Goal: Task Accomplishment & Management: Use online tool/utility

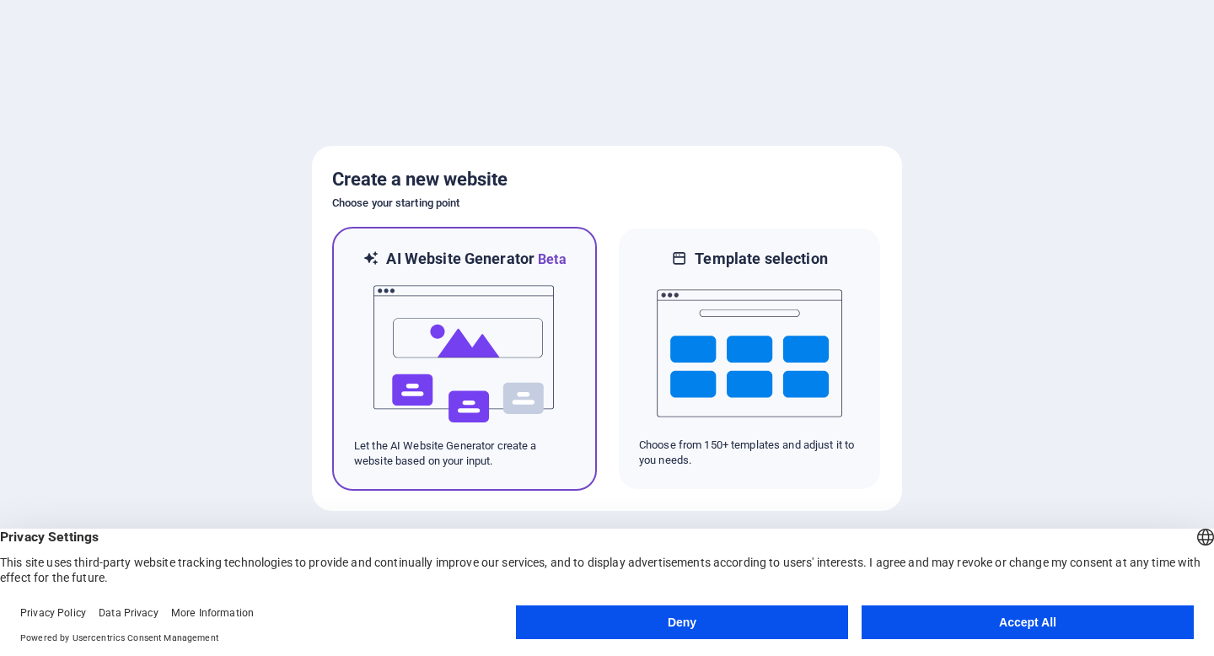
click at [546, 359] on img at bounding box center [465, 354] width 186 height 169
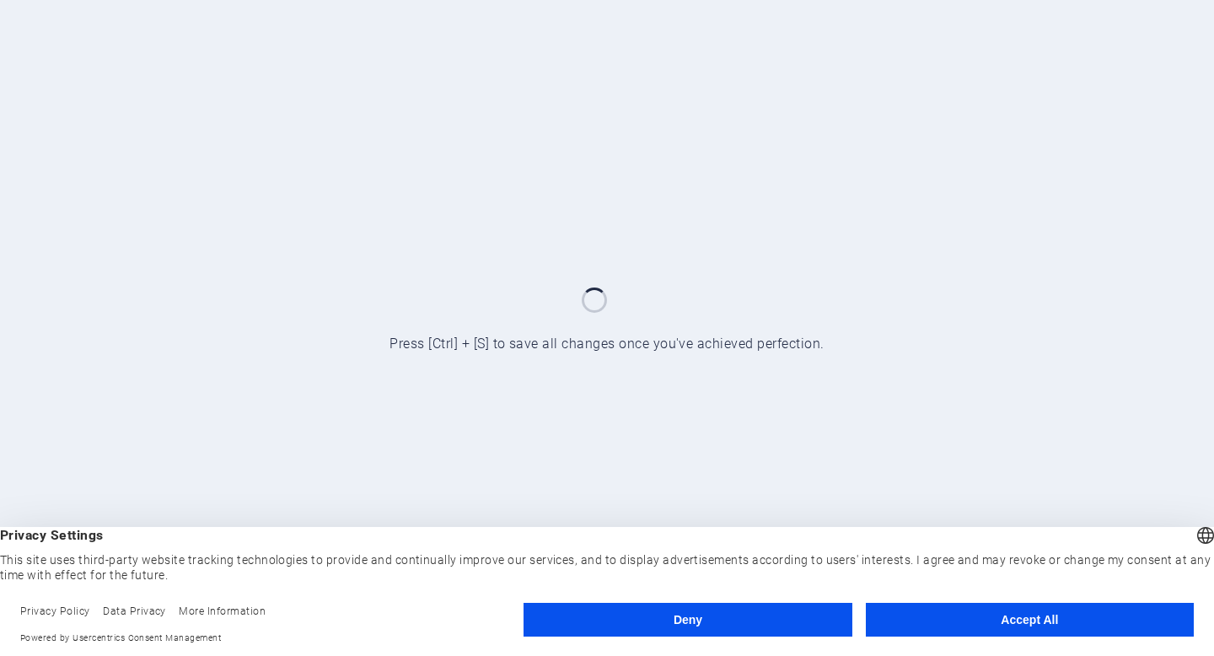
click at [995, 622] on button "Accept All" at bounding box center [1030, 620] width 328 height 34
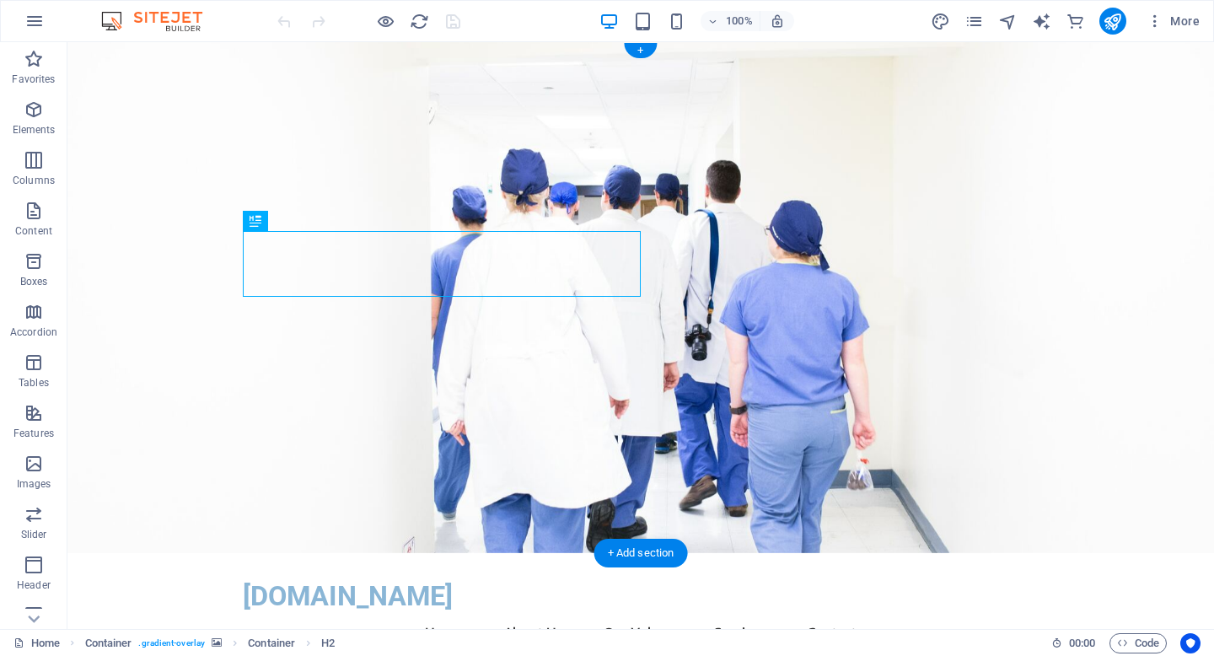
click at [737, 280] on figure at bounding box center [640, 297] width 1147 height 511
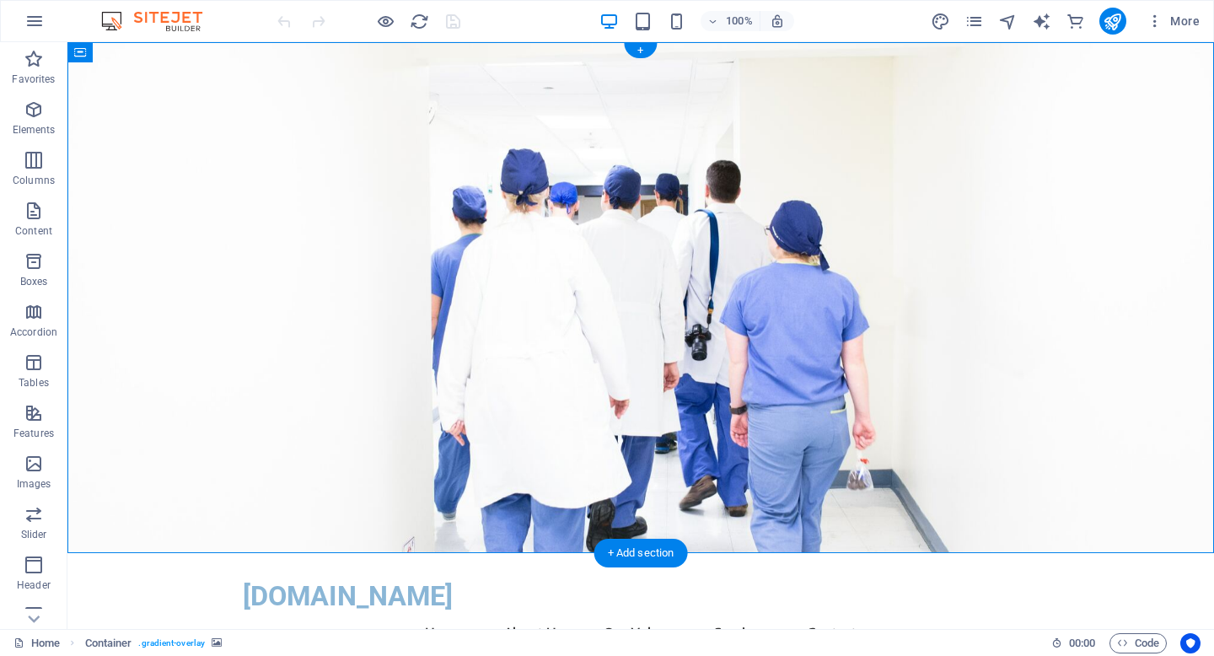
click at [821, 251] on figure at bounding box center [640, 297] width 1147 height 511
click at [33, 115] on icon "button" at bounding box center [34, 110] width 20 height 20
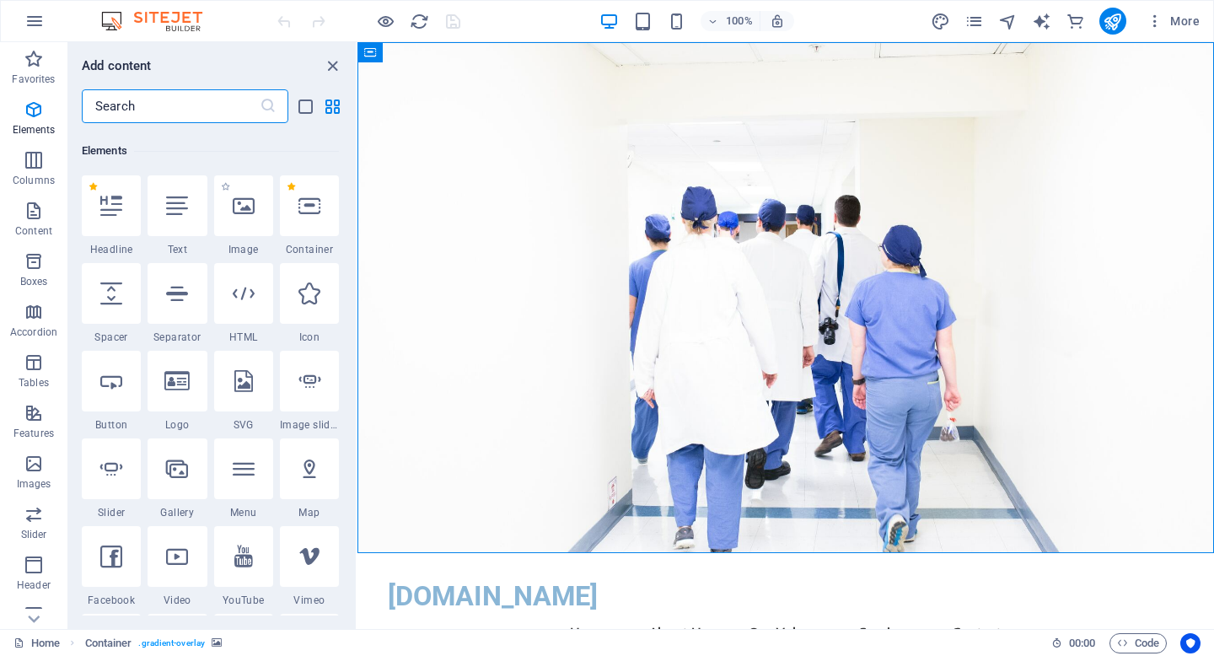
scroll to position [180, 0]
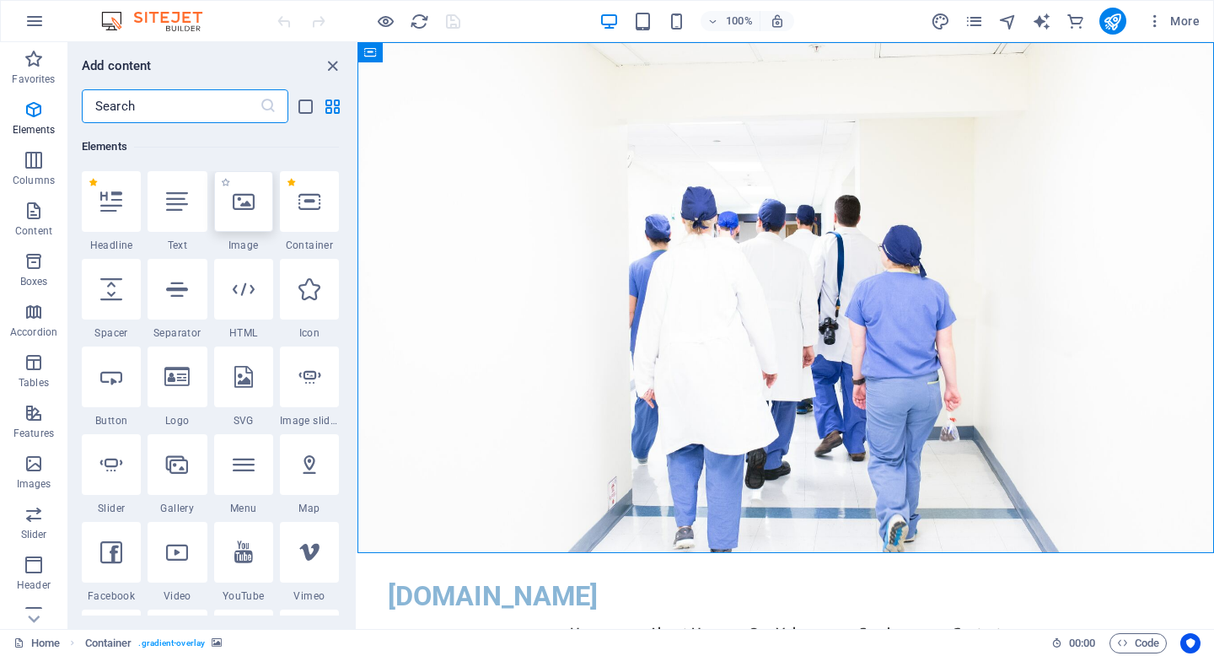
click at [251, 211] on icon at bounding box center [244, 202] width 22 height 22
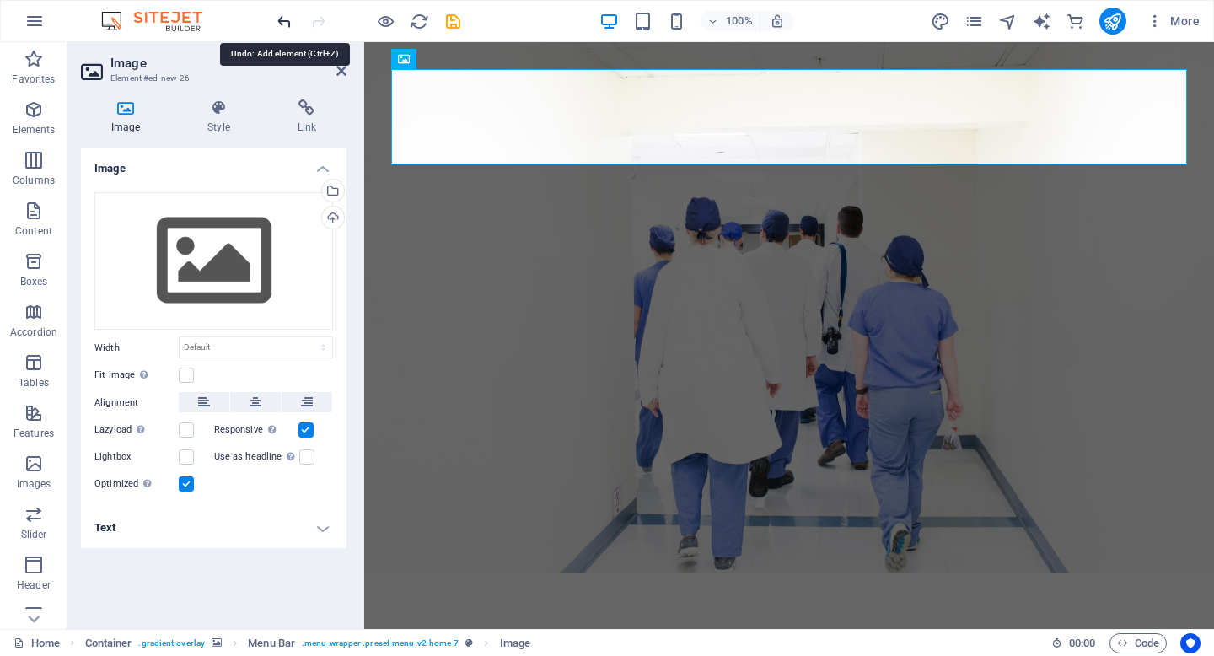
click at [276, 16] on icon "undo" at bounding box center [284, 21] width 19 height 19
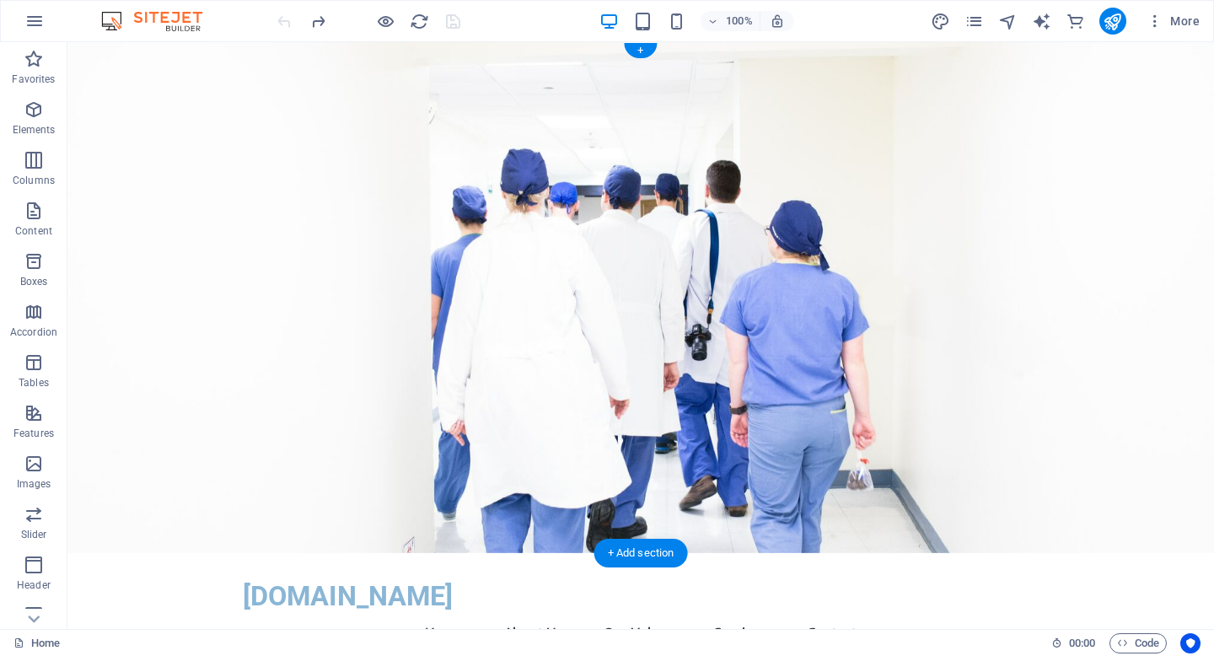
click at [846, 373] on figure at bounding box center [640, 297] width 1147 height 511
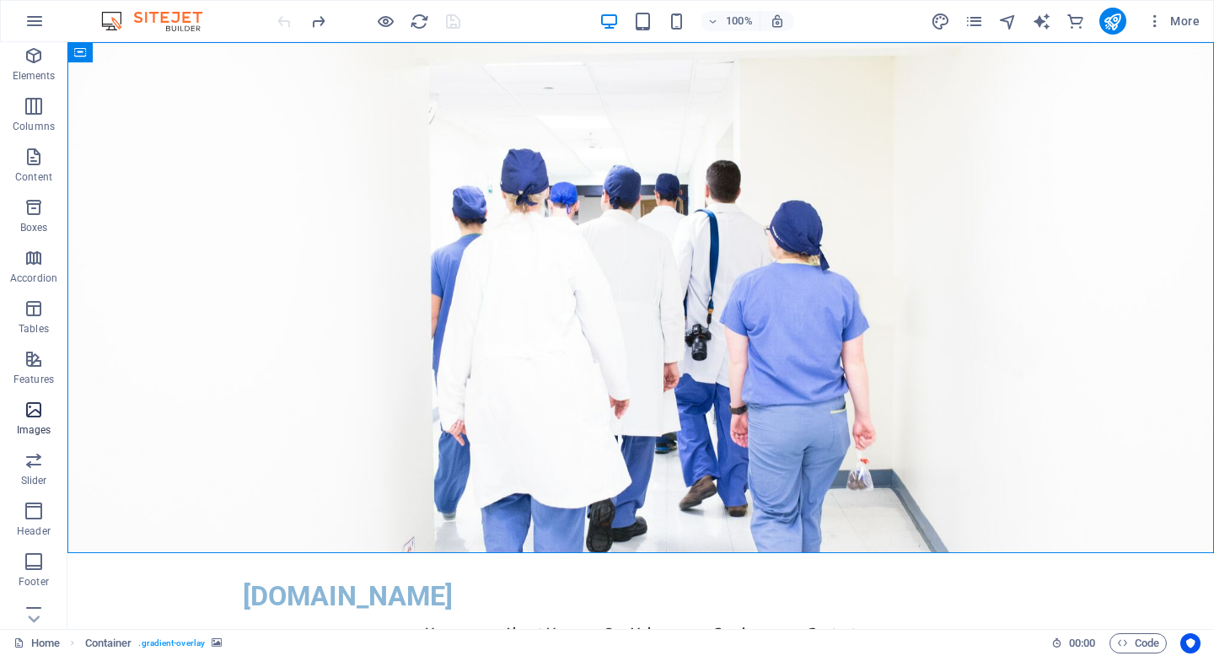
scroll to position [58, 0]
click at [34, 416] on span "Images" at bounding box center [33, 416] width 67 height 40
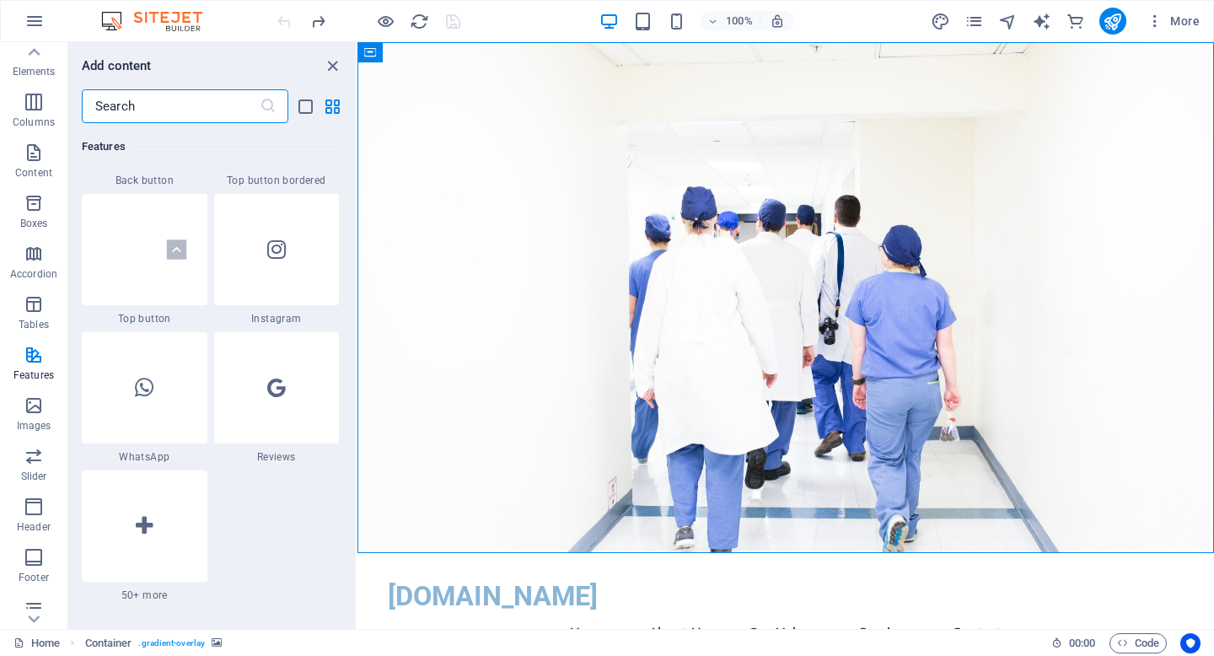
scroll to position [8035, 0]
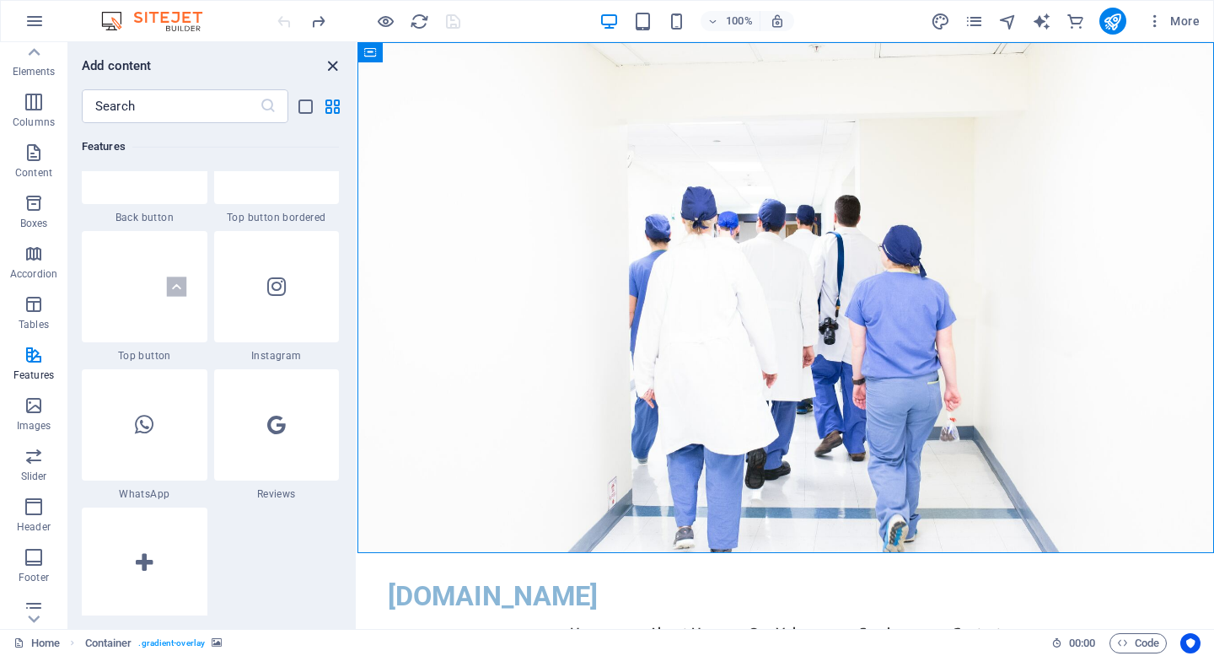
click at [334, 66] on icon "close panel" at bounding box center [332, 66] width 19 height 19
